Goal: Obtain resource: Download file/media

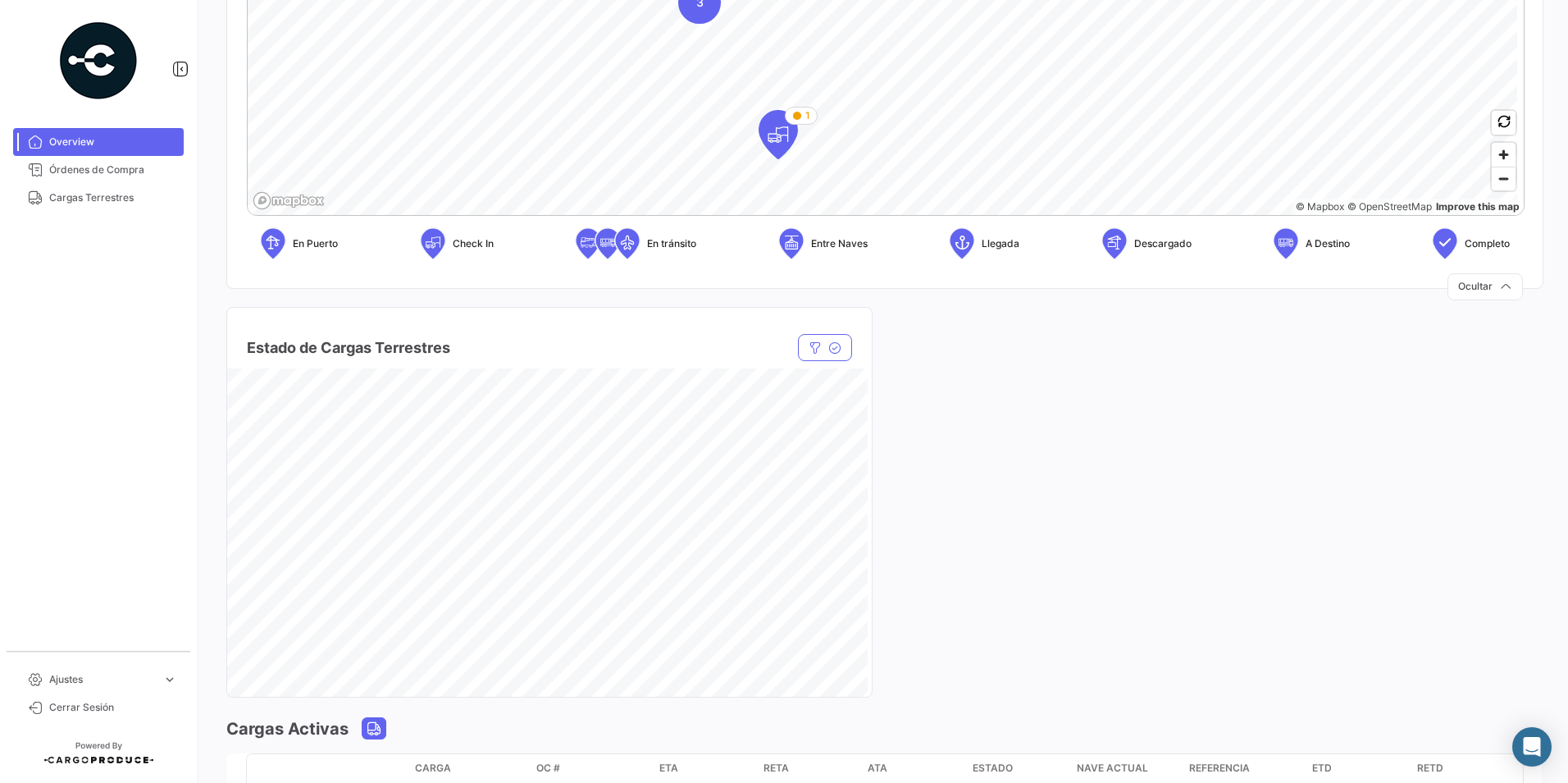
scroll to position [1067, 0]
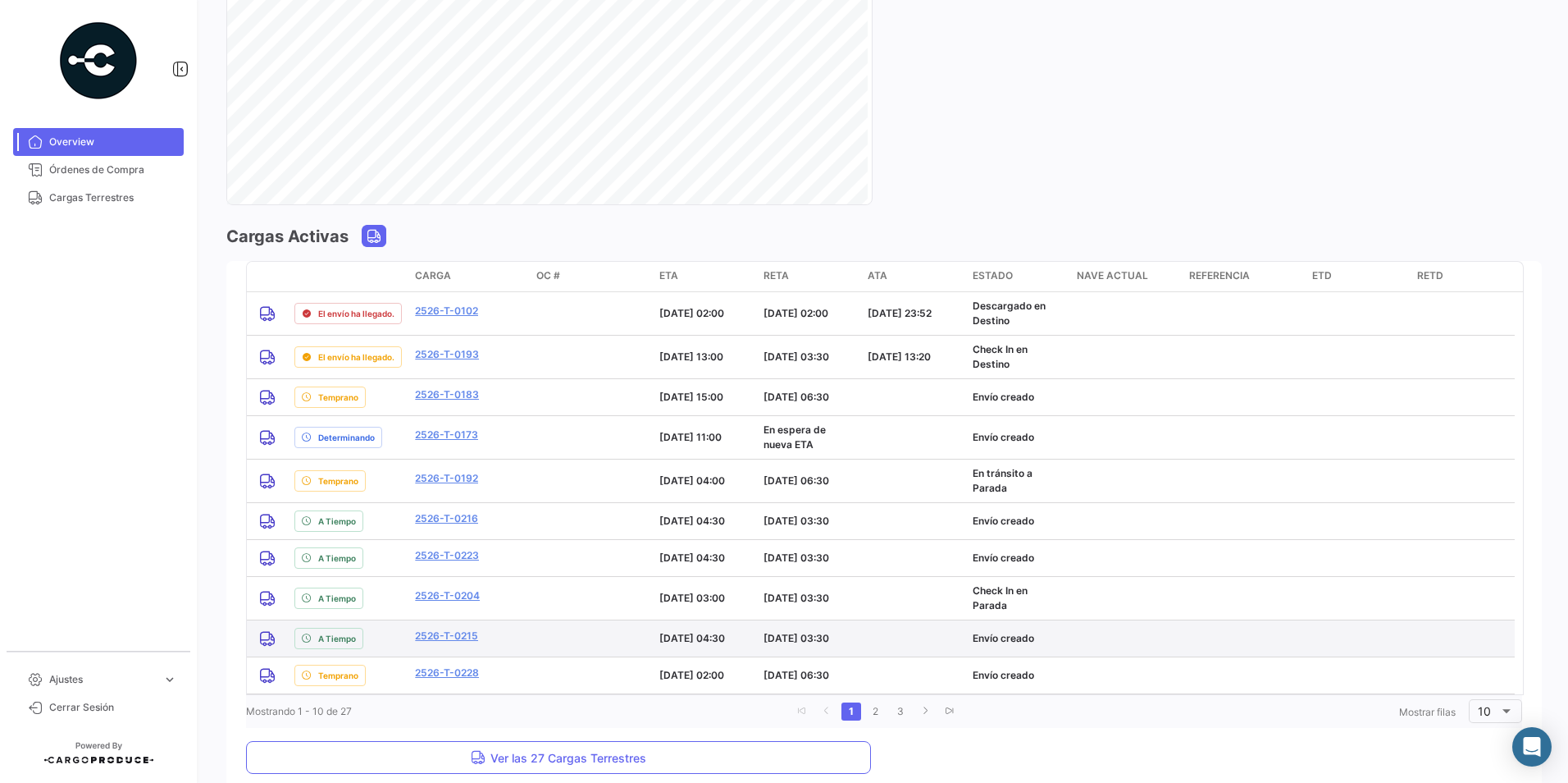
click at [494, 754] on span "Ver las 27 Cargas Terrestres" at bounding box center [558, 758] width 176 height 14
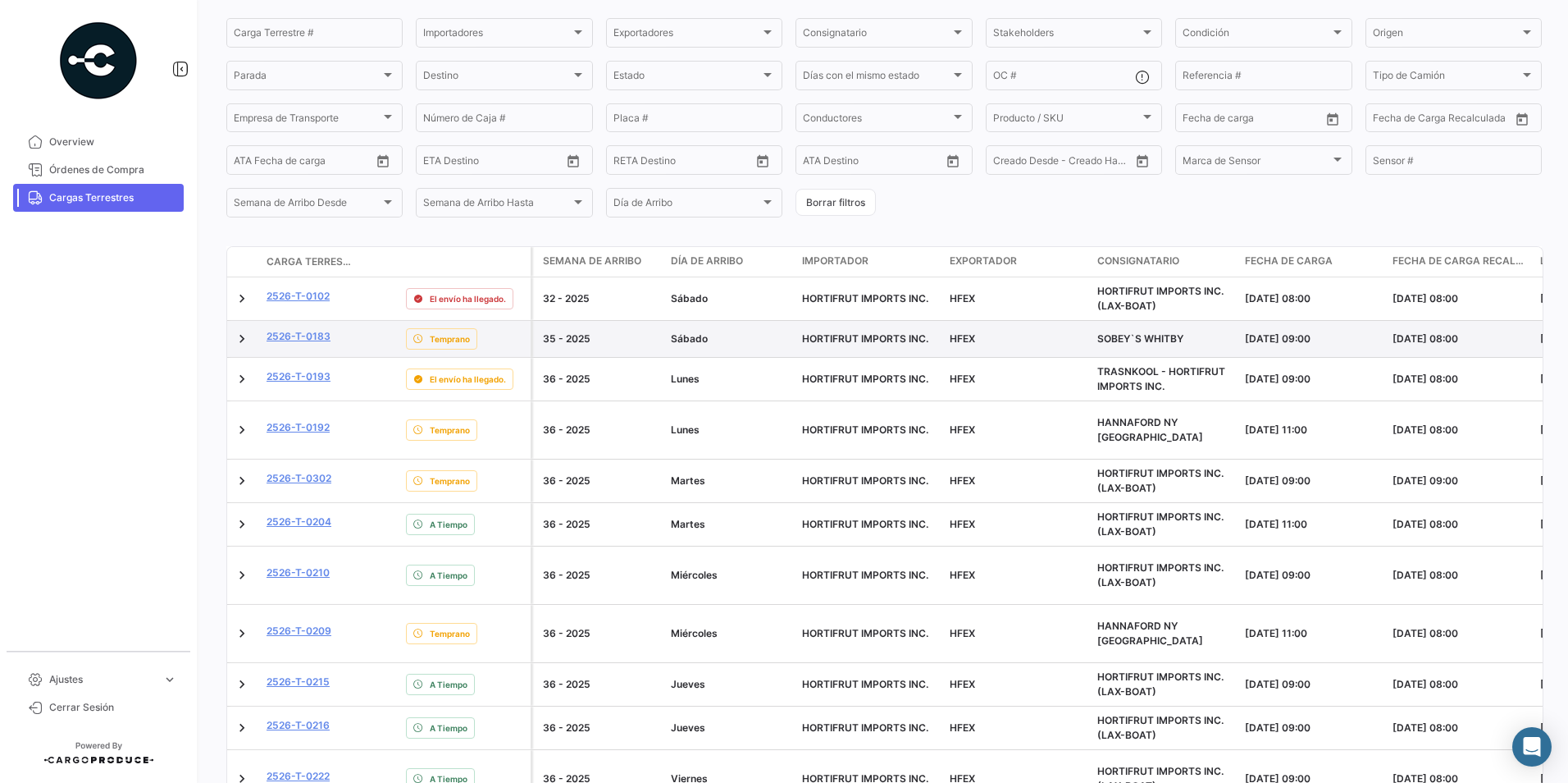
scroll to position [164, 0]
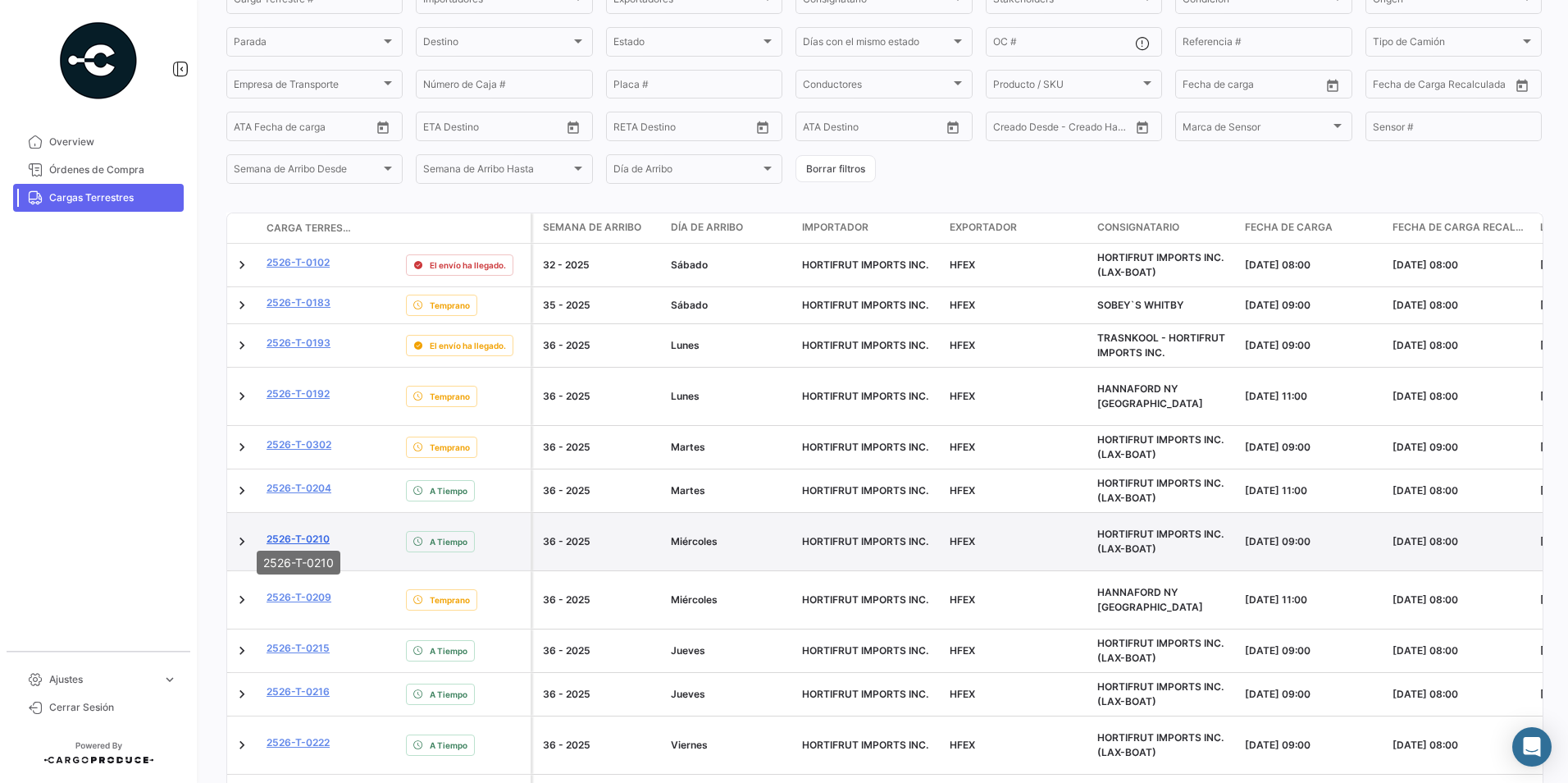
click at [325, 531] on link "2526-T-0210" at bounding box center [298, 538] width 63 height 15
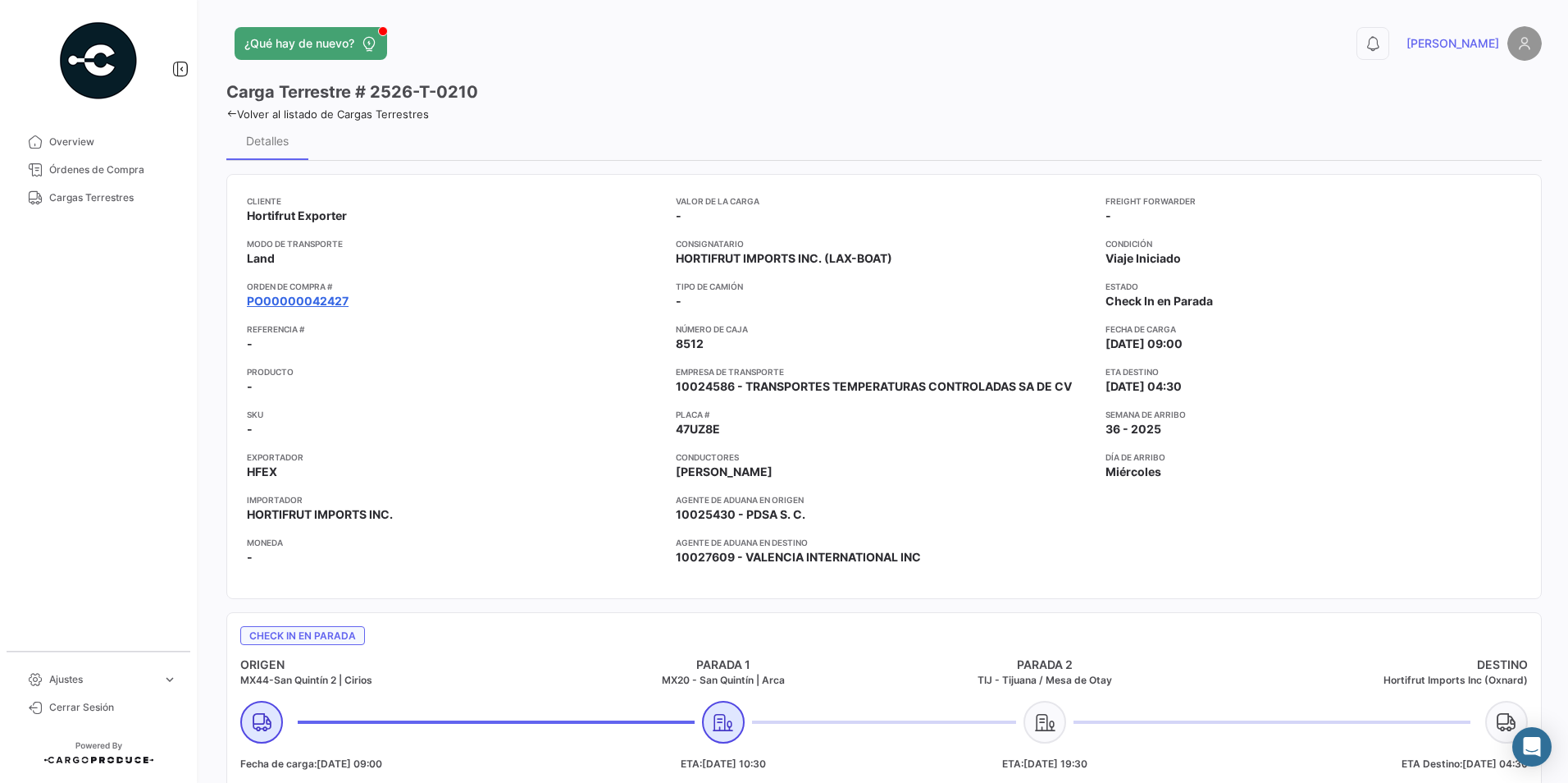
click at [318, 299] on link "PO00000042427" at bounding box center [298, 301] width 102 height 16
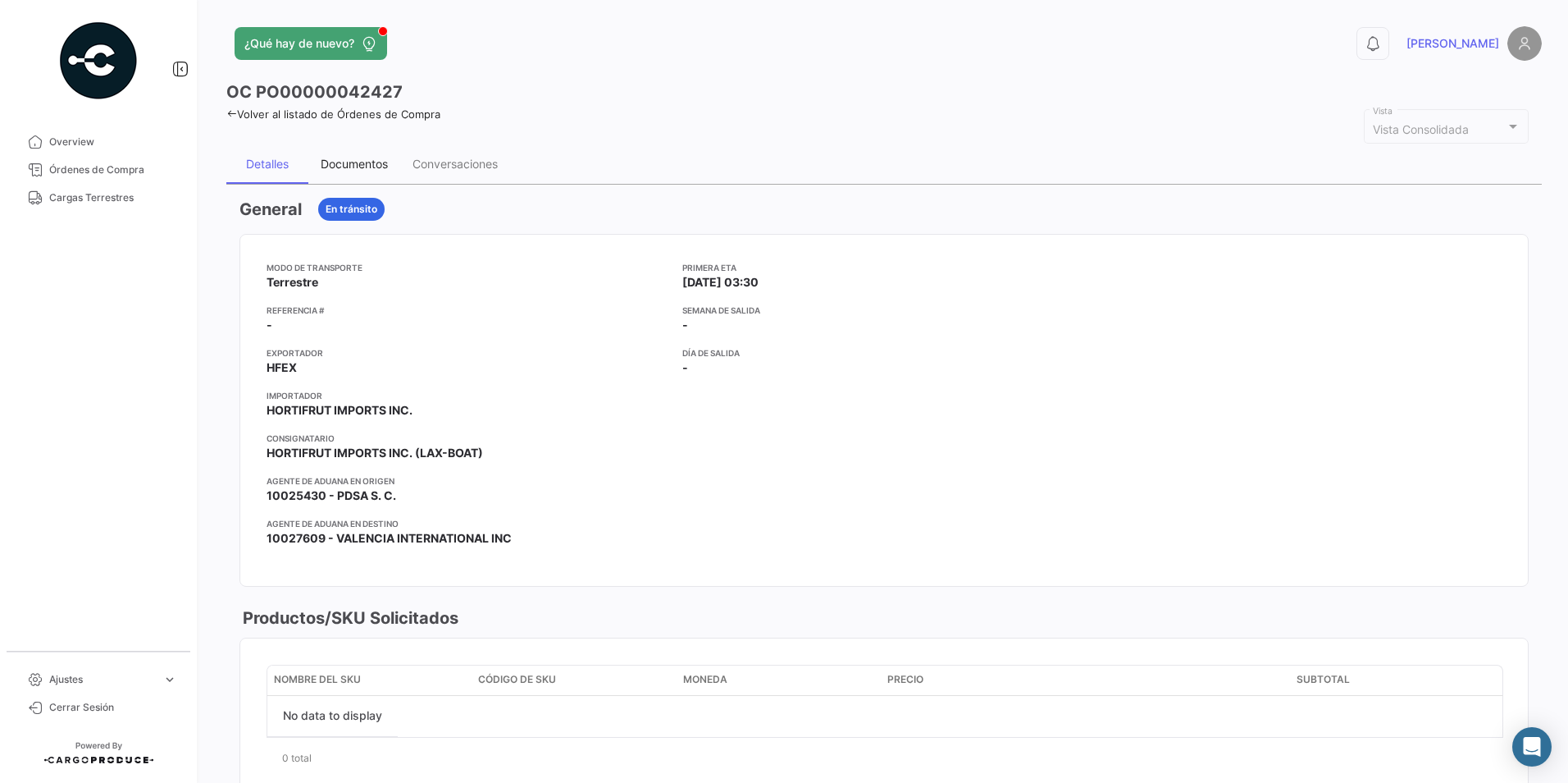
click at [352, 174] on div "Documentos" at bounding box center [355, 164] width 92 height 40
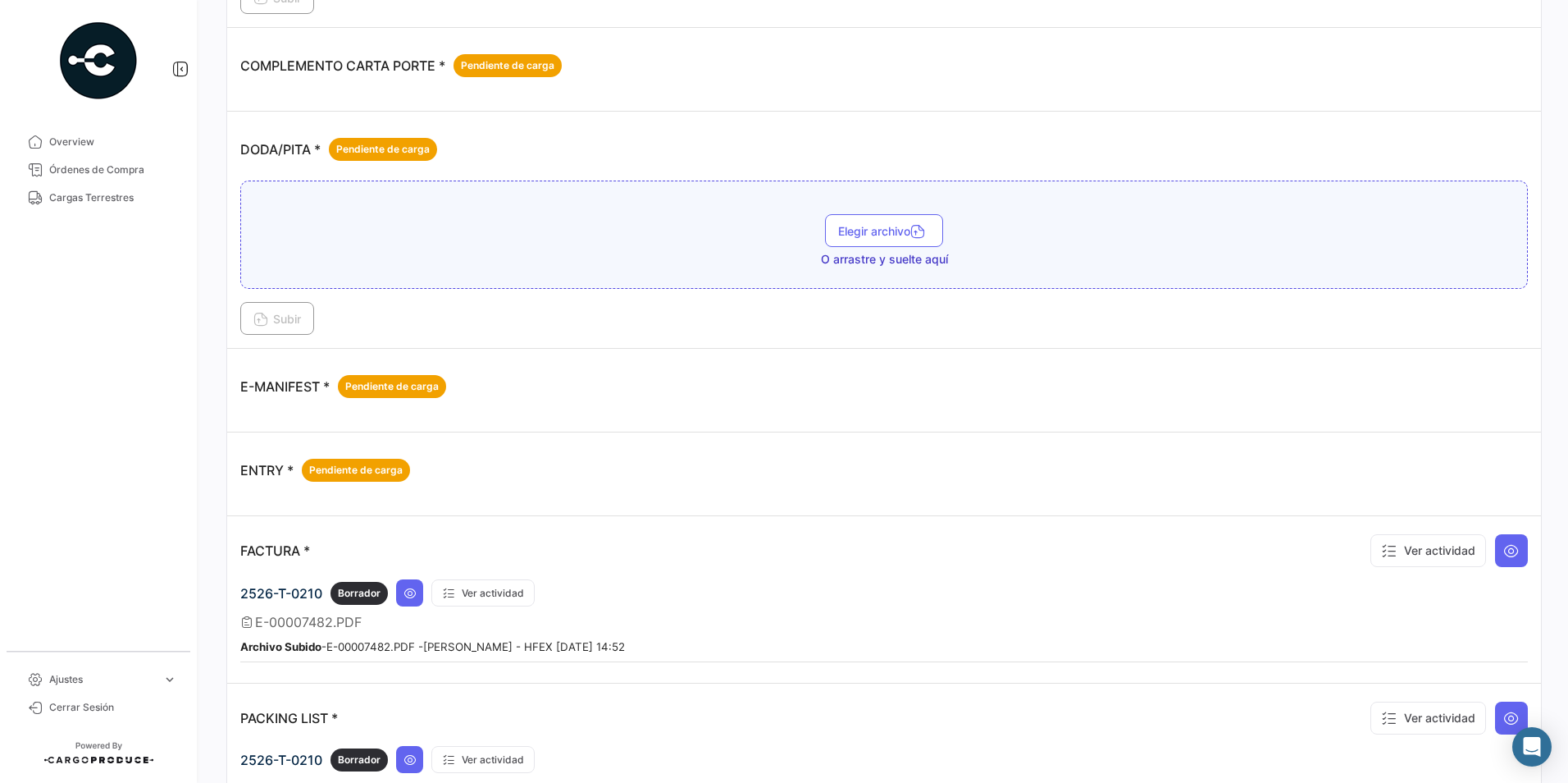
scroll to position [986, 0]
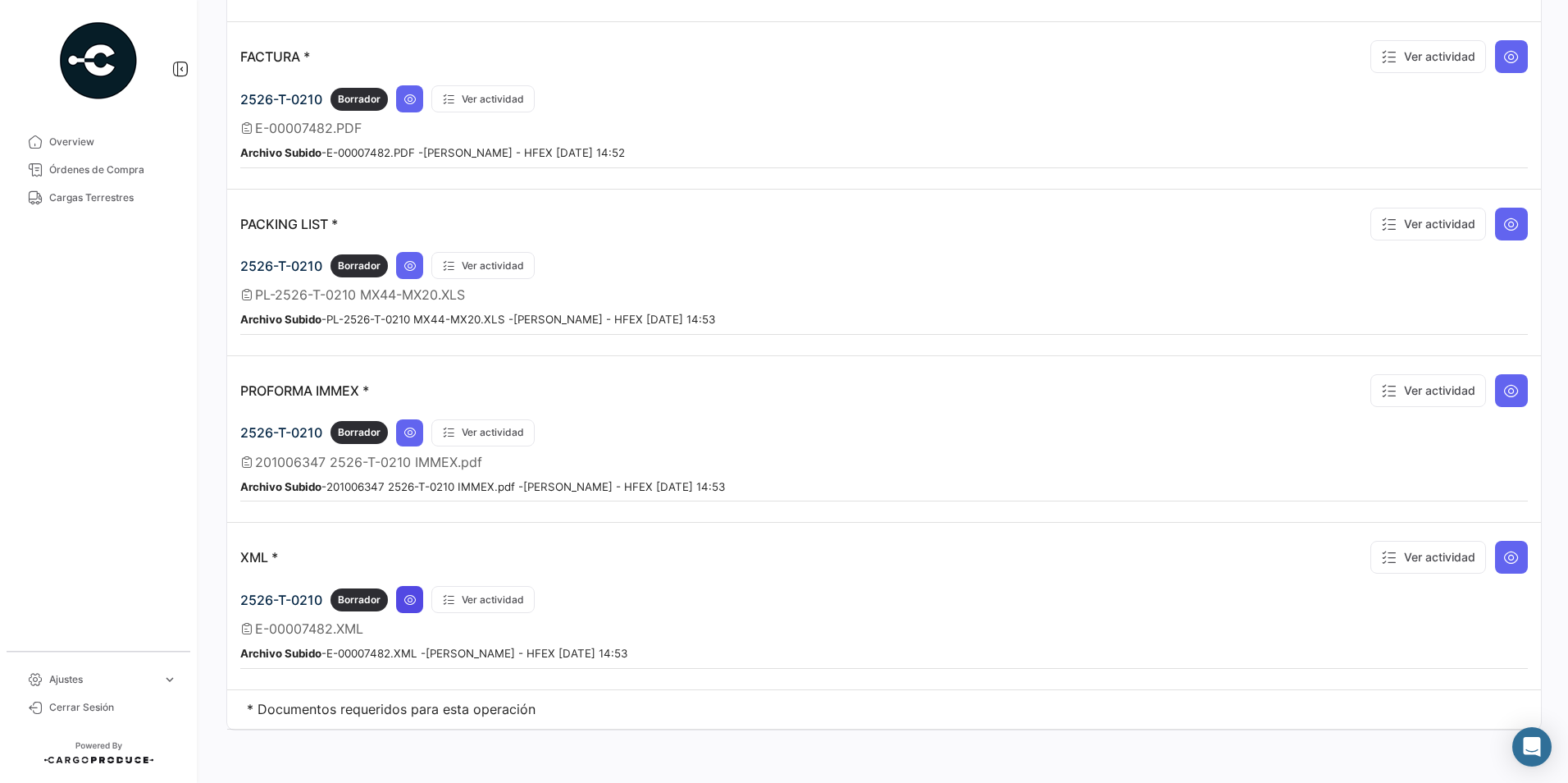
click at [397, 598] on button at bounding box center [409, 599] width 27 height 27
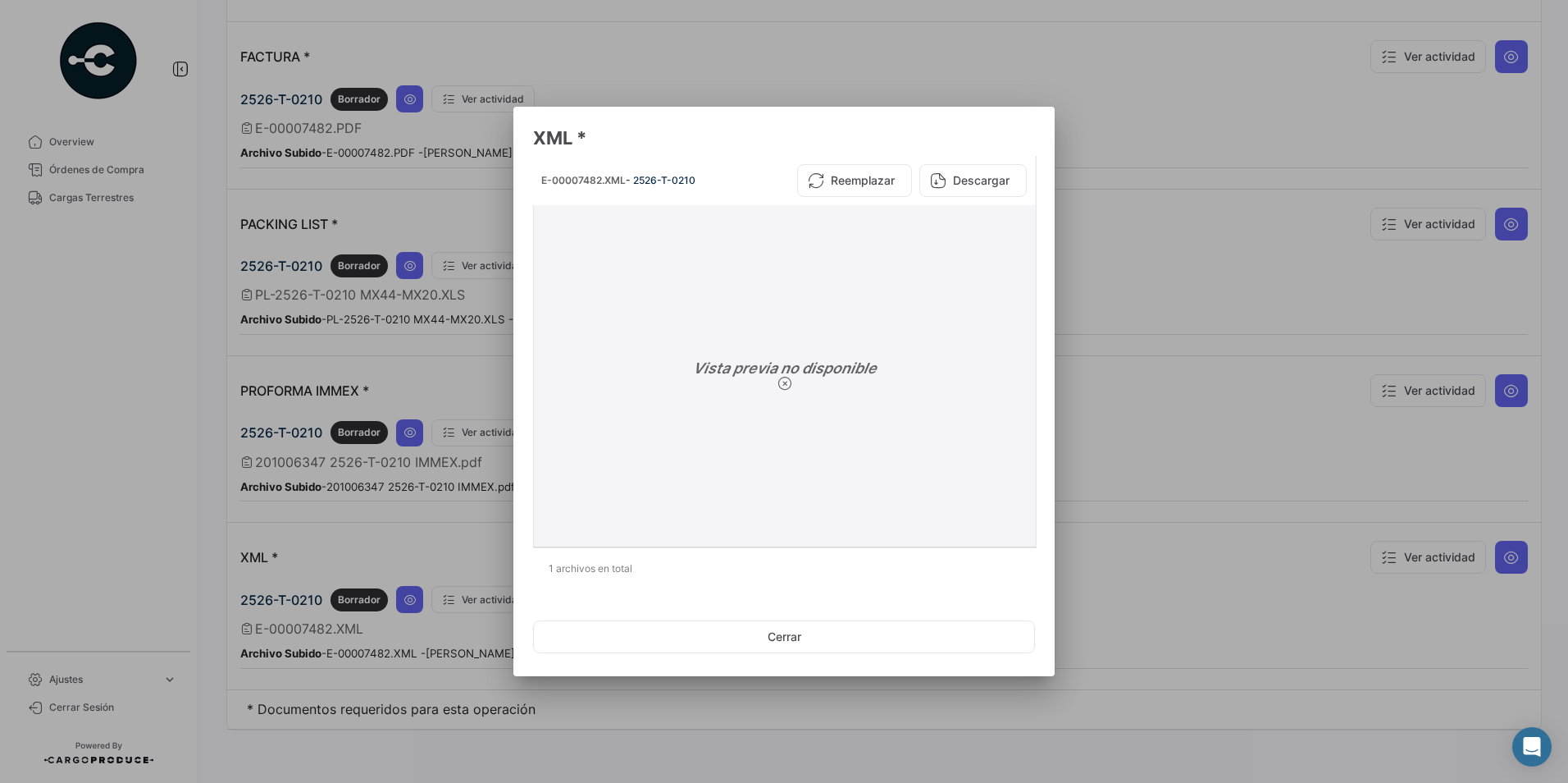
click at [978, 171] on button "Descargar" at bounding box center [973, 181] width 107 height 33
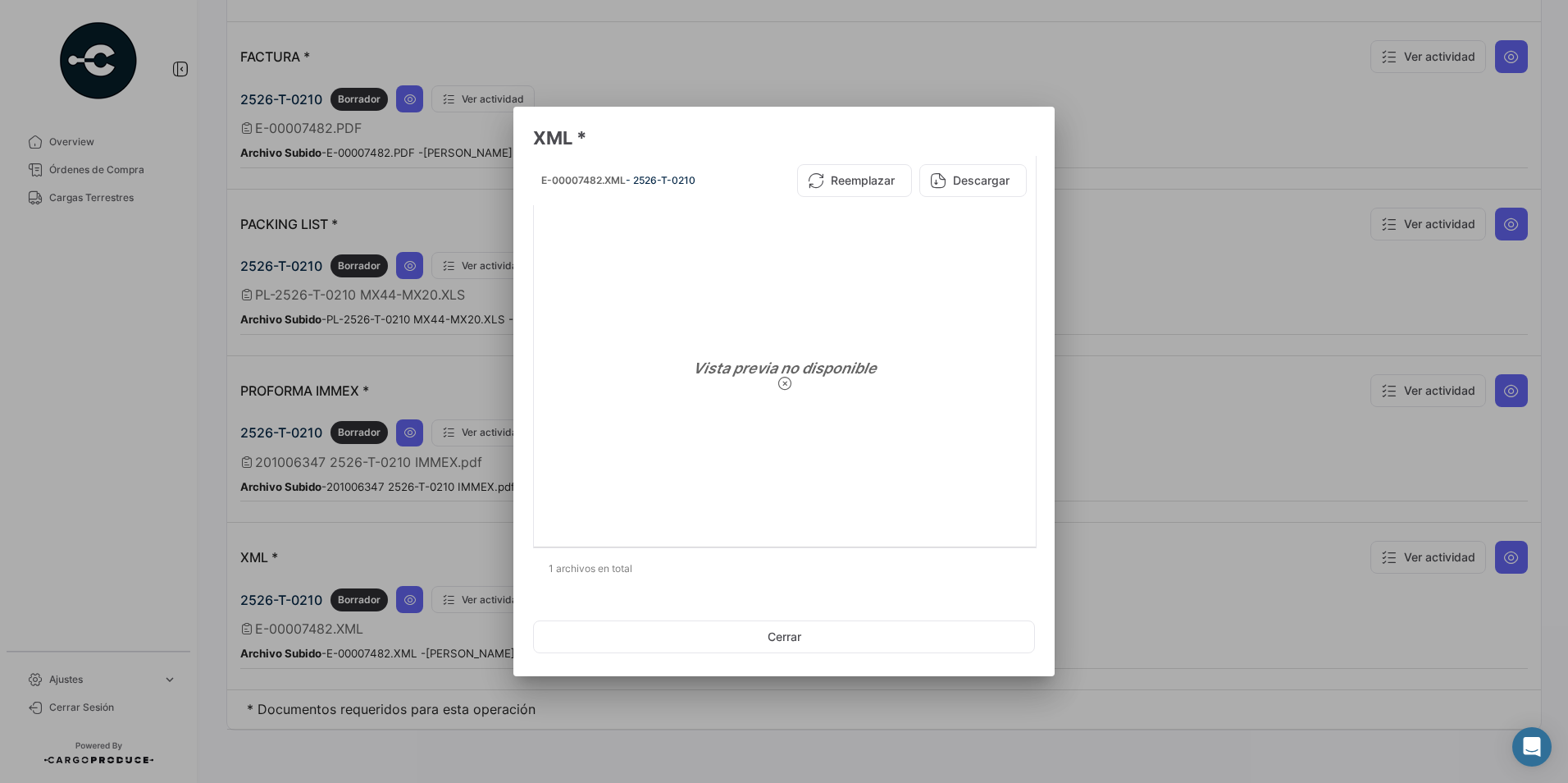
click at [1139, 392] on div at bounding box center [784, 391] width 1568 height 783
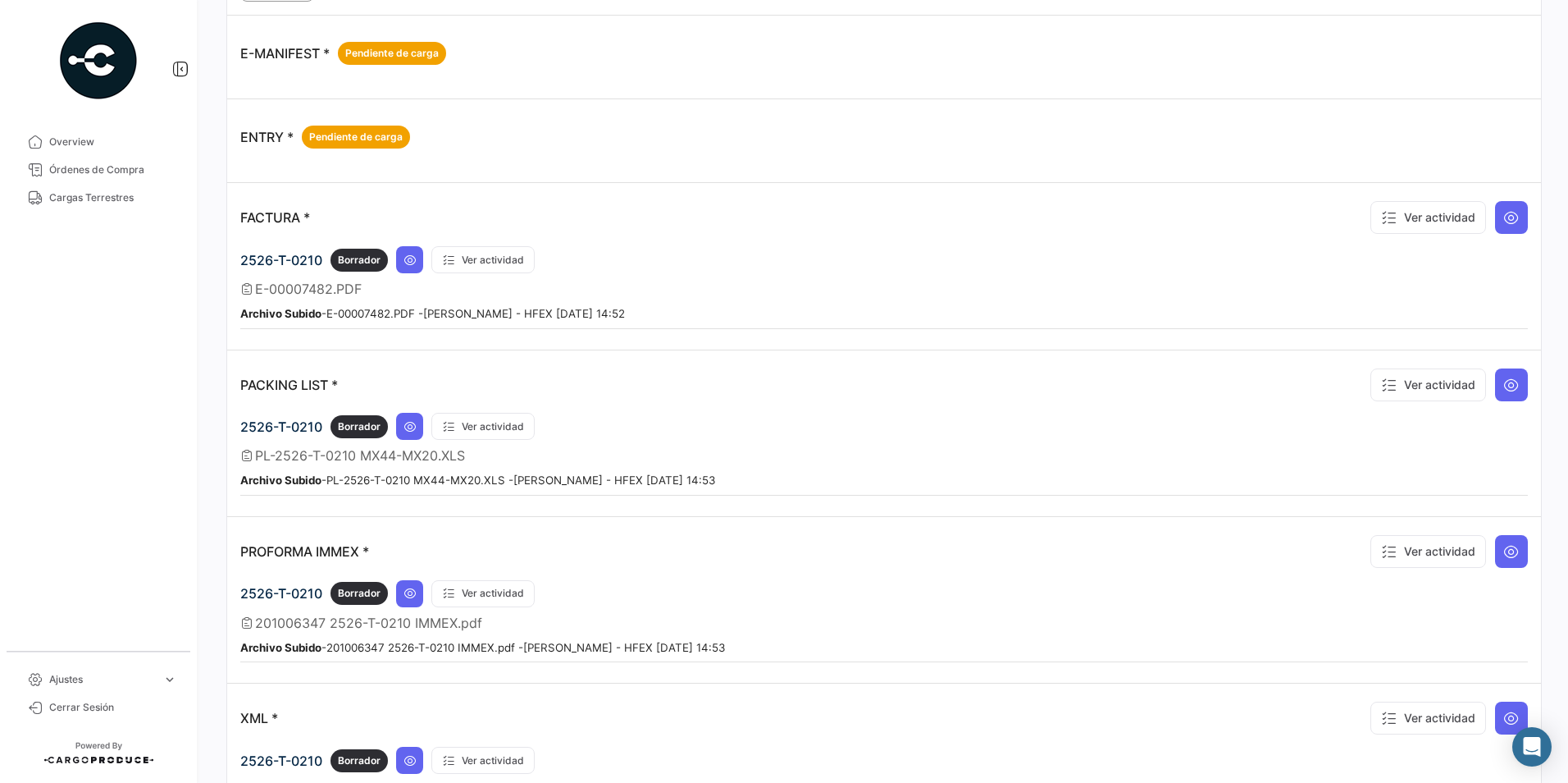
scroll to position [822, 0]
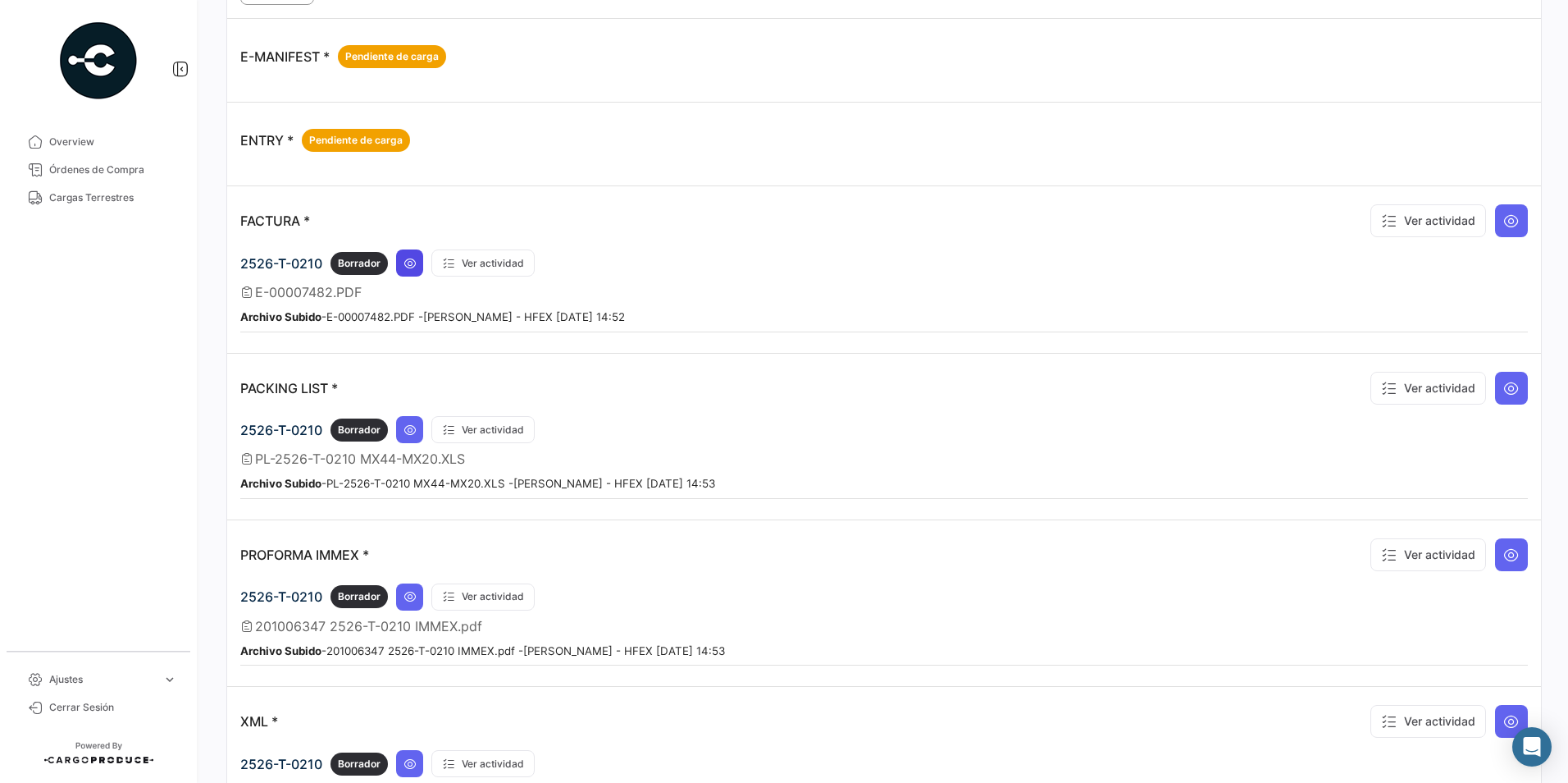
click at [412, 276] on button at bounding box center [409, 262] width 27 height 27
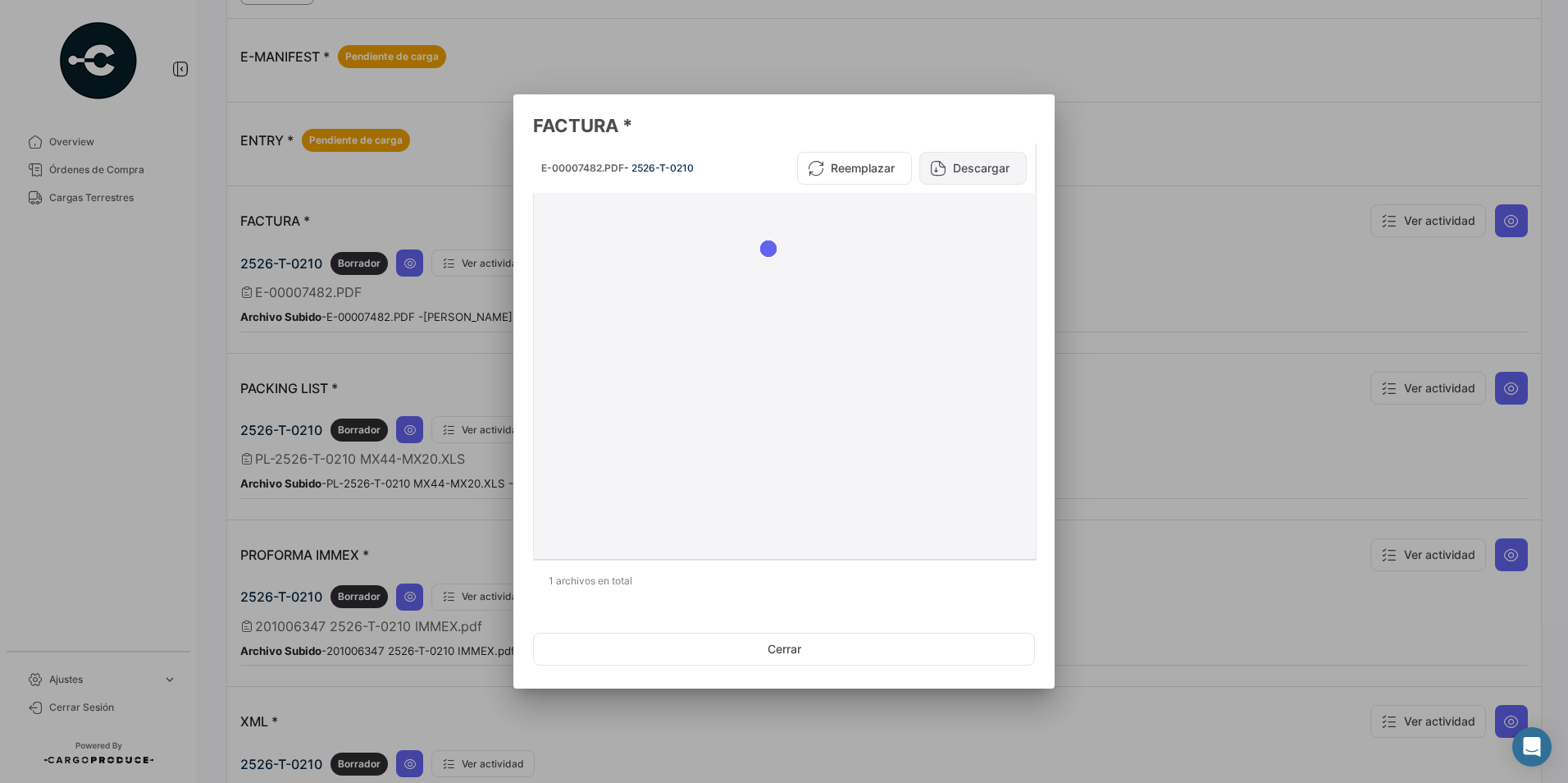
click at [963, 172] on button "Descargar" at bounding box center [973, 168] width 107 height 33
click at [345, 396] on div at bounding box center [784, 391] width 1568 height 783
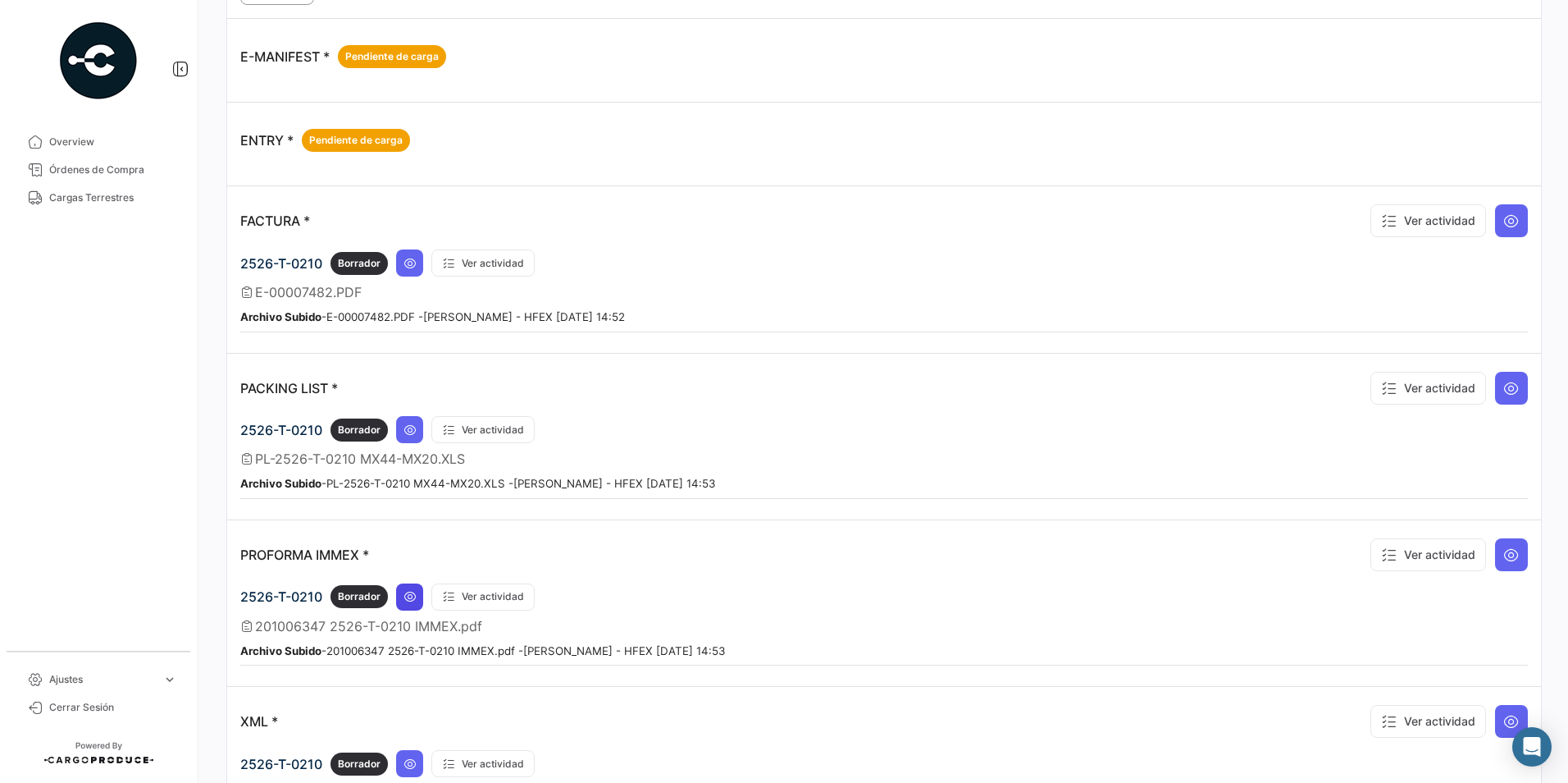
click at [408, 599] on icon at bounding box center [410, 596] width 13 height 13
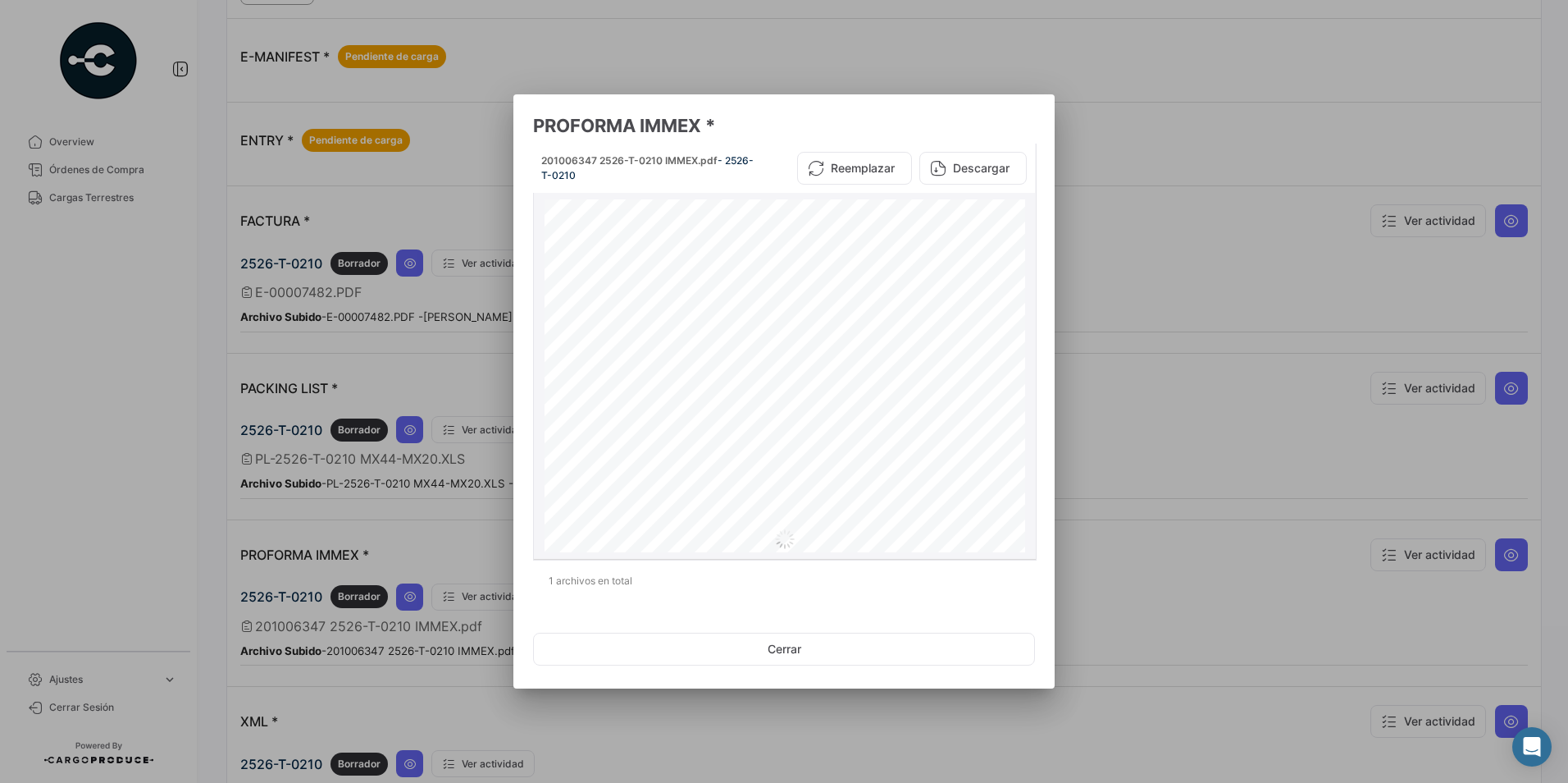
click at [974, 157] on button "Descargar" at bounding box center [973, 168] width 107 height 33
click at [1113, 424] on div at bounding box center [784, 391] width 1568 height 783
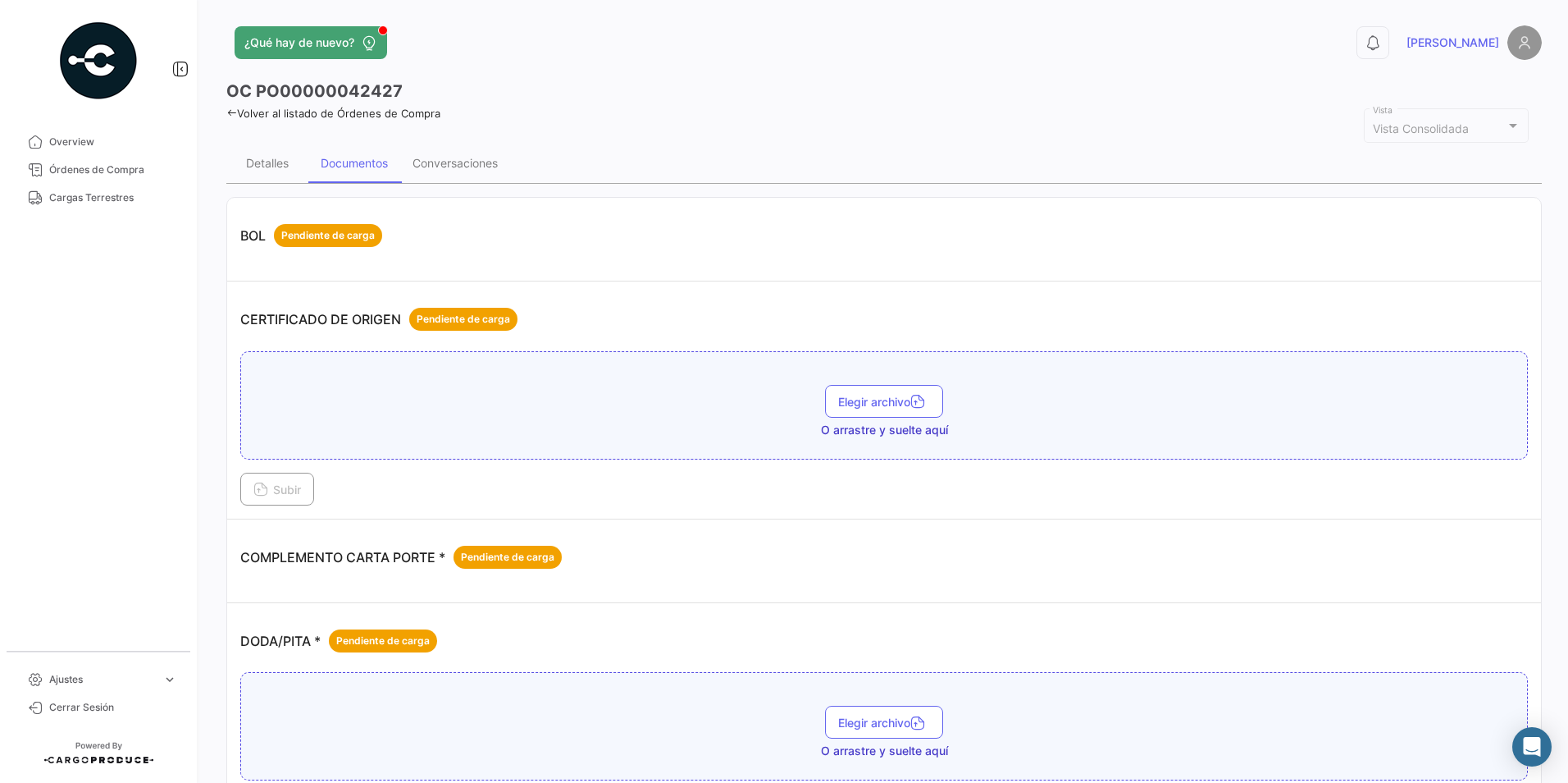
scroll to position [0, 0]
click at [452, 157] on div "Conversaciones" at bounding box center [455, 164] width 86 height 14
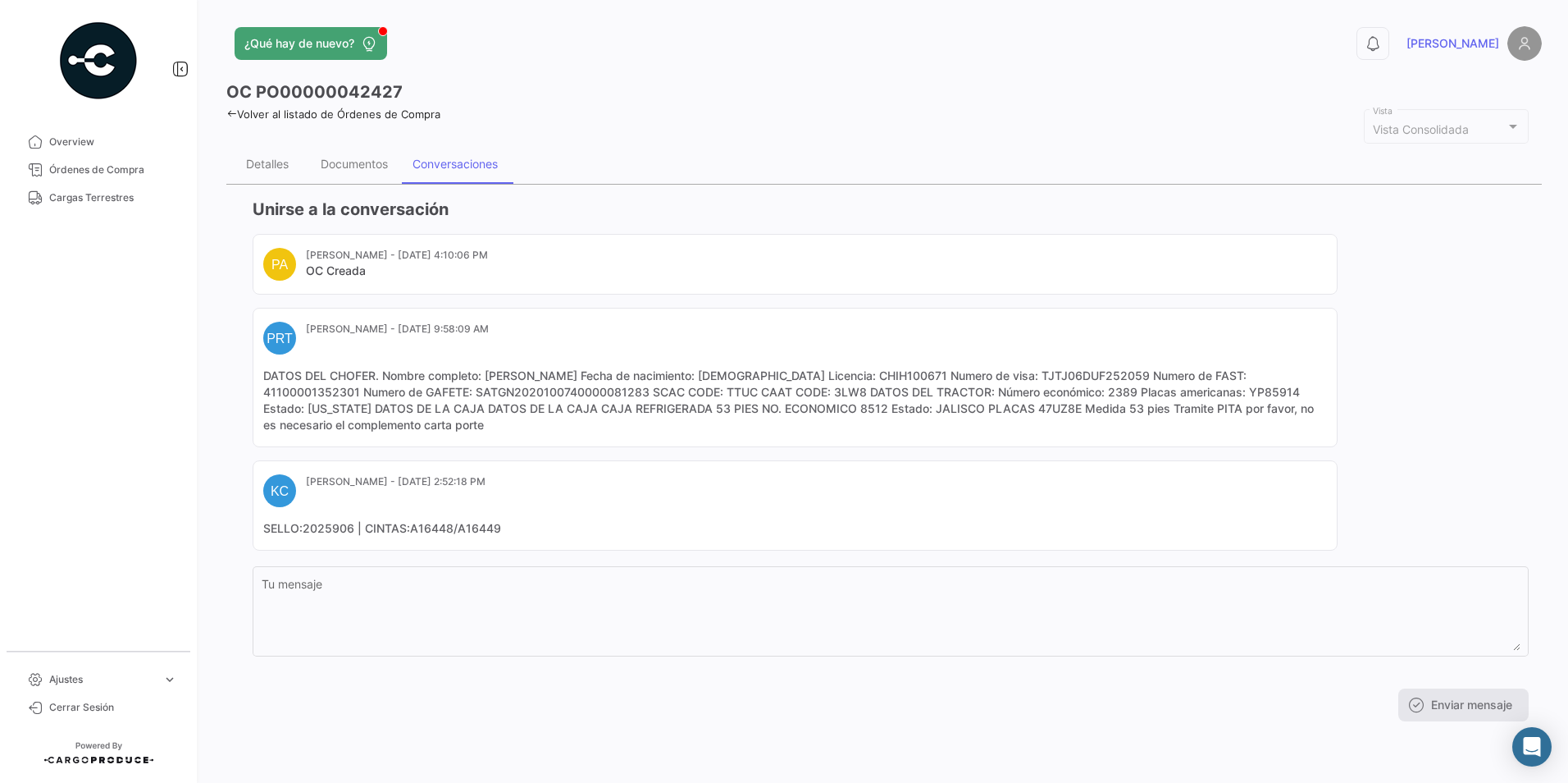
click at [1063, 410] on mat-card-content "DATOS DEL CHOFER. Nombre completo: [PERSON_NAME] Fecha de nacimiento: [DEMOGRAP…" at bounding box center [795, 401] width 1064 height 66
copy mat-card-content "47UZ8E"
click at [849, 388] on mat-card-content "DATOS DEL CHOFER. Nombre completo: [PERSON_NAME] Fecha de nacimiento: [DEMOGRAP…" at bounding box center [795, 401] width 1064 height 66
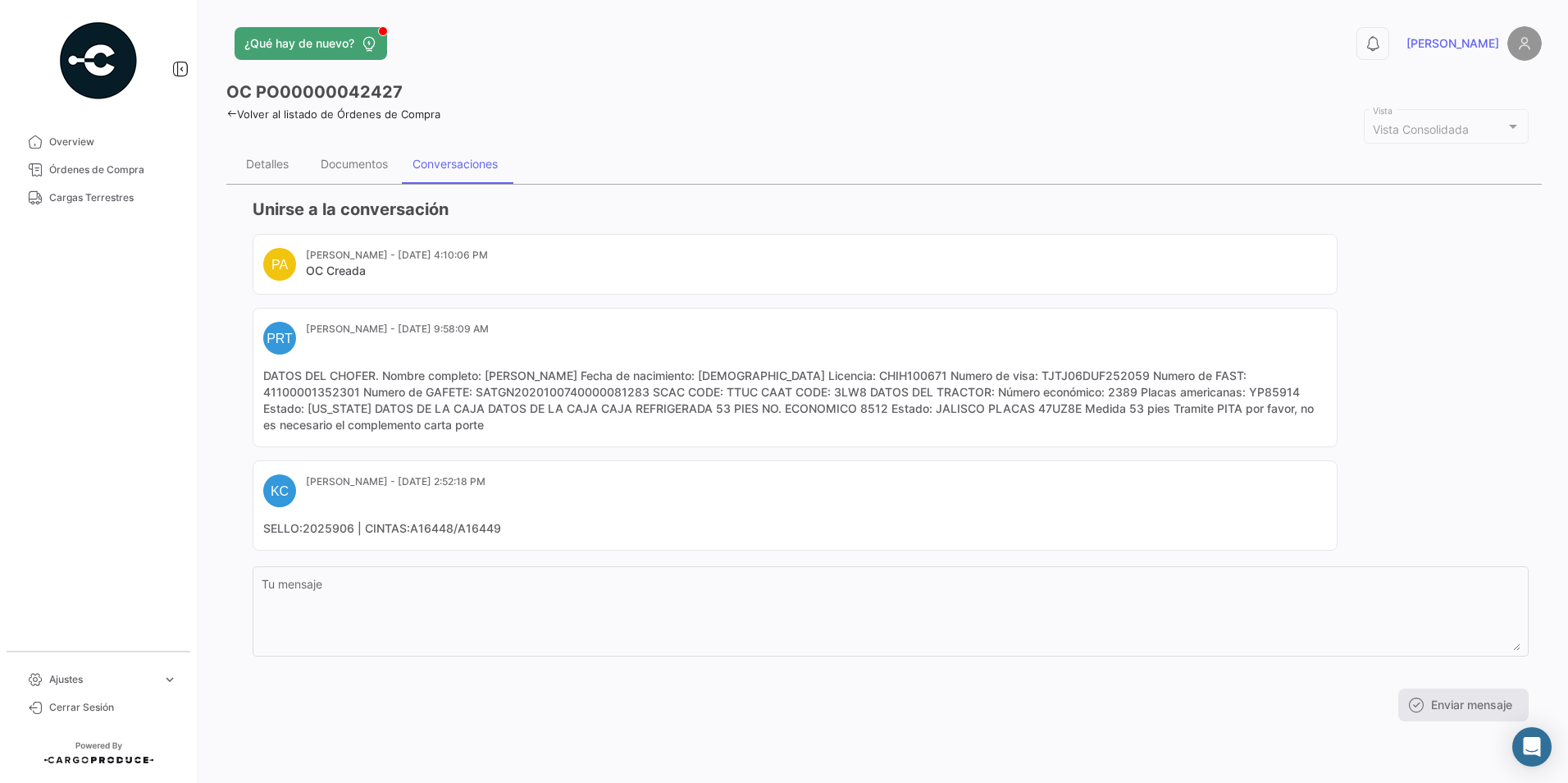
copy mat-card-content "3LW8"
drag, startPoint x: 478, startPoint y: 391, endPoint x: 644, endPoint y: 396, distance: 166.1
click at [644, 396] on mat-card-content "DATOS DEL CHOFER. Nombre completo: [PERSON_NAME] Fecha de nacimiento: [DEMOGRAP…" at bounding box center [795, 401] width 1064 height 66
copy mat-card-content "SATGN2020100740000081283"
click at [1065, 413] on mat-card-content "DATOS DEL CHOFER. Nombre completo: [PERSON_NAME] Fecha de nacimiento: [DEMOGRAP…" at bounding box center [795, 401] width 1064 height 66
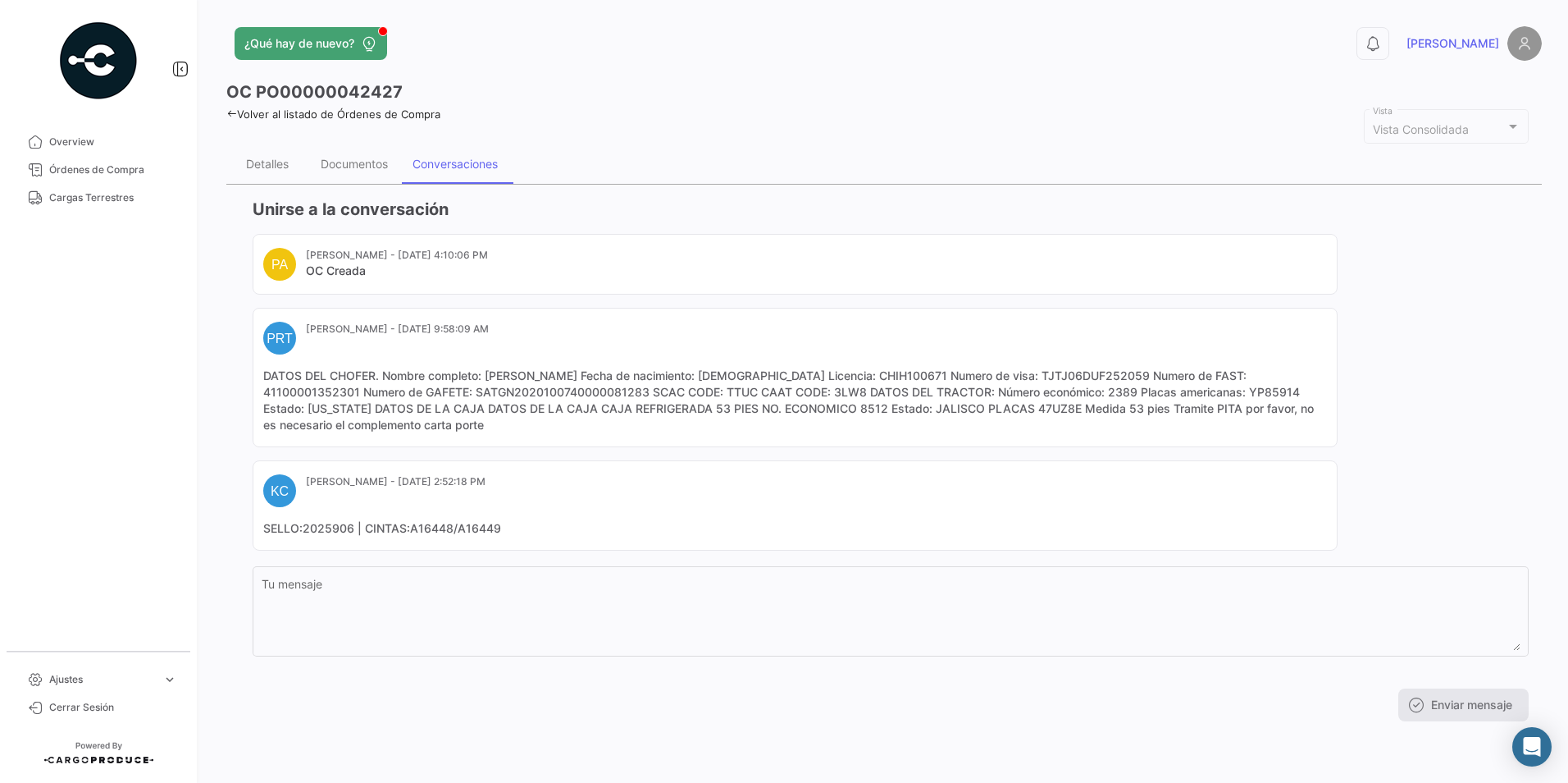
click at [1065, 413] on mat-card-content "DATOS DEL CHOFER. Nombre completo: [PERSON_NAME] Fecha de nacimiento: [DEMOGRAP…" at bounding box center [795, 401] width 1064 height 66
copy mat-card-content "47UZ8E"
click at [357, 164] on div "Documentos" at bounding box center [355, 164] width 67 height 14
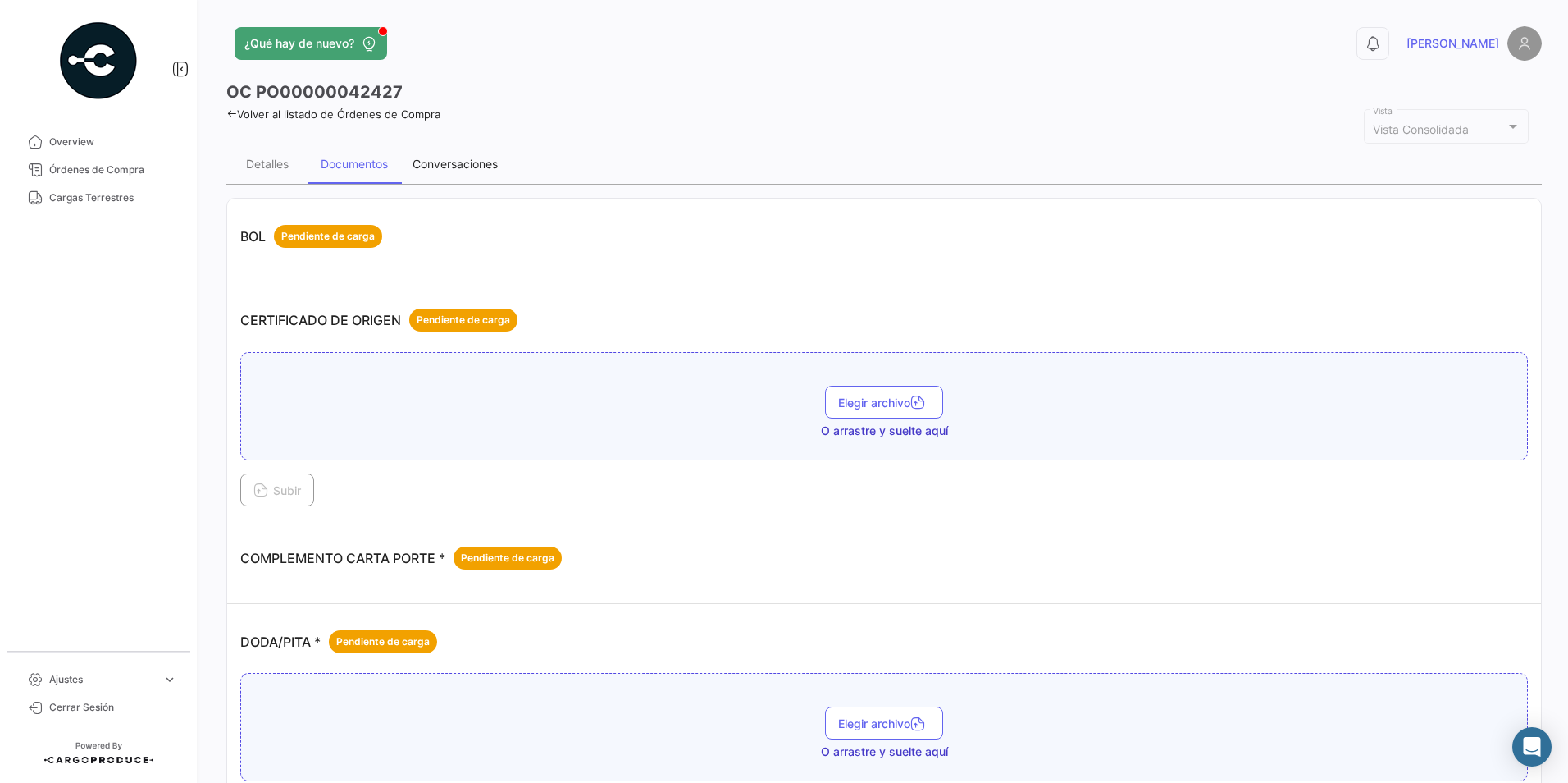
click at [450, 161] on div "Conversaciones" at bounding box center [455, 164] width 86 height 14
